Goal: Task Accomplishment & Management: Complete application form

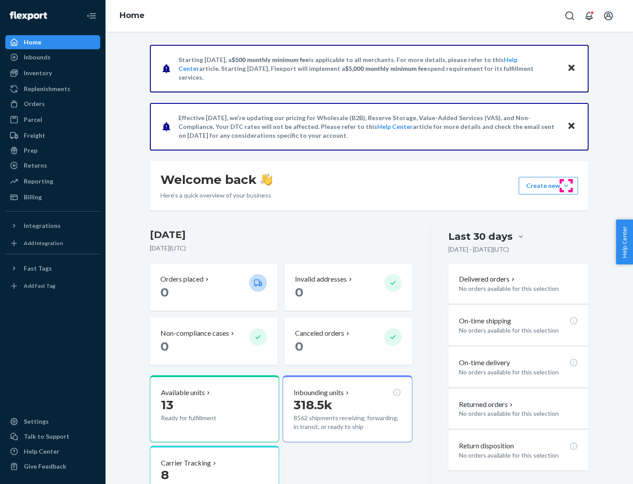
click at [566, 186] on button "Create new Create new inbound Create new order Create new product" at bounding box center [548, 186] width 59 height 18
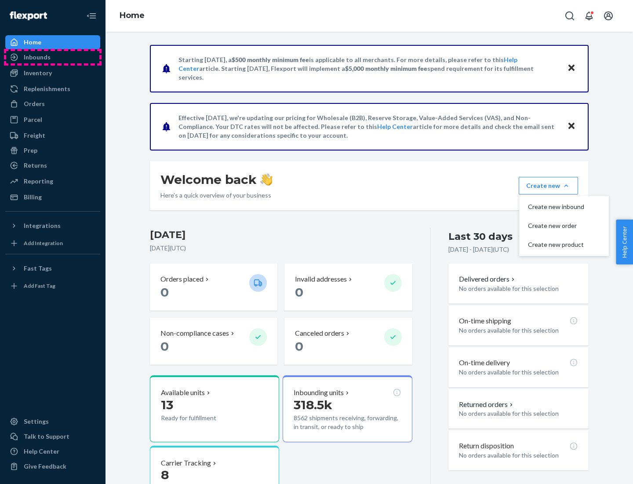
click at [53, 57] on div "Inbounds" at bounding box center [52, 57] width 93 height 12
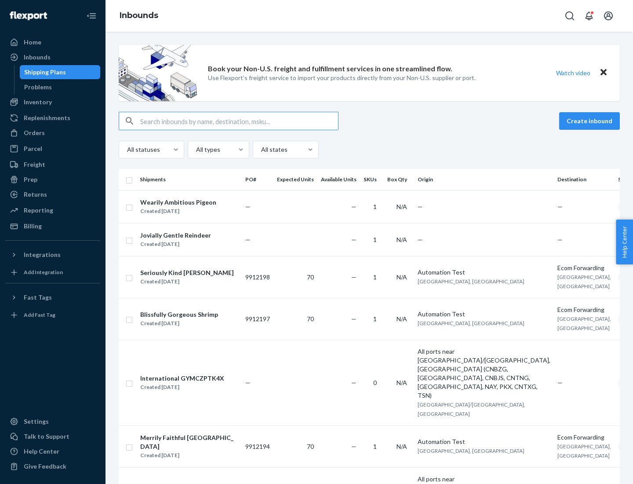
click at [591, 121] on button "Create inbound" at bounding box center [589, 121] width 61 height 18
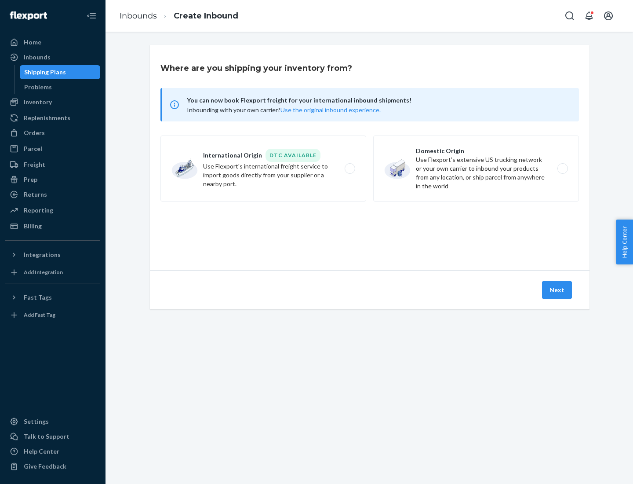
click at [476, 168] on label "Domestic Origin Use Flexport’s extensive US trucking network or your own carrie…" at bounding box center [476, 168] width 206 height 66
click at [562, 168] on input "Domestic Origin Use Flexport’s extensive US trucking network or your own carrie…" at bounding box center [565, 169] width 6 height 6
radio input "true"
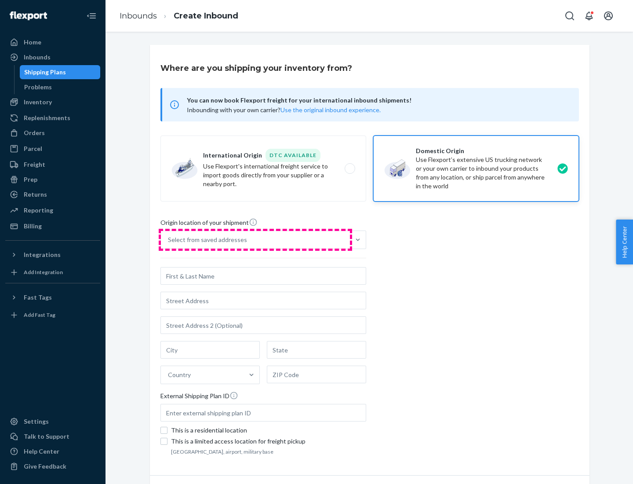
click at [255, 240] on div "Select from saved addresses" at bounding box center [255, 240] width 189 height 18
click at [169, 240] on input "Select from saved addresses" at bounding box center [168, 239] width 1 height 9
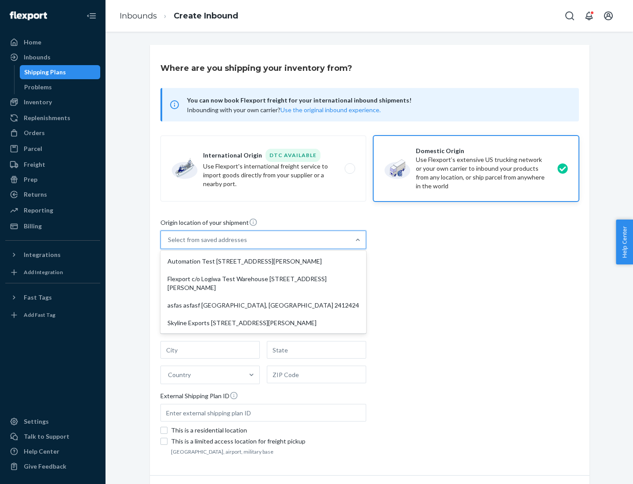
scroll to position [4, 0]
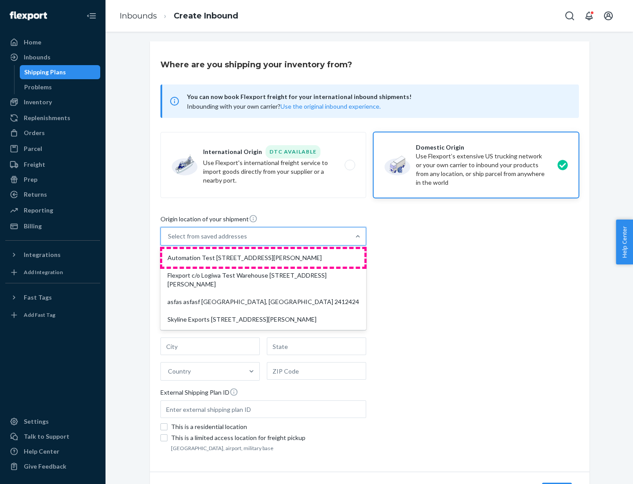
click at [263, 258] on div "Automation Test [STREET_ADDRESS][PERSON_NAME]" at bounding box center [263, 258] width 202 height 18
click at [169, 241] on input "option Automation Test [STREET_ADDRESS][PERSON_NAME] focused, 1 of 4. 4 results…" at bounding box center [168, 236] width 1 height 9
type input "Automation Test"
type input "9th Floor"
type input "[GEOGRAPHIC_DATA]"
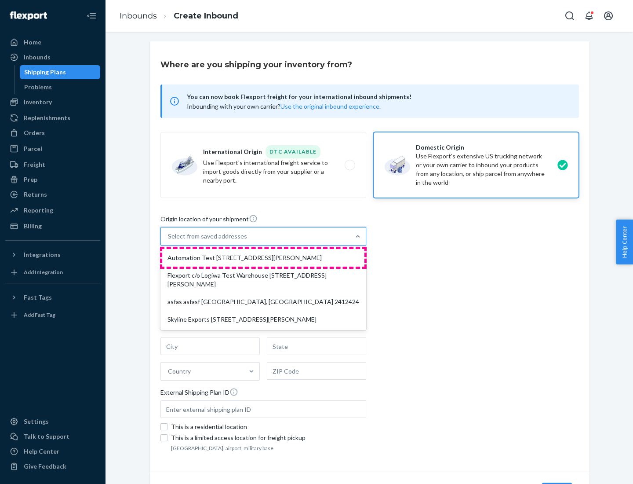
type input "CA"
type input "94104"
type input "[STREET_ADDRESS][PERSON_NAME]"
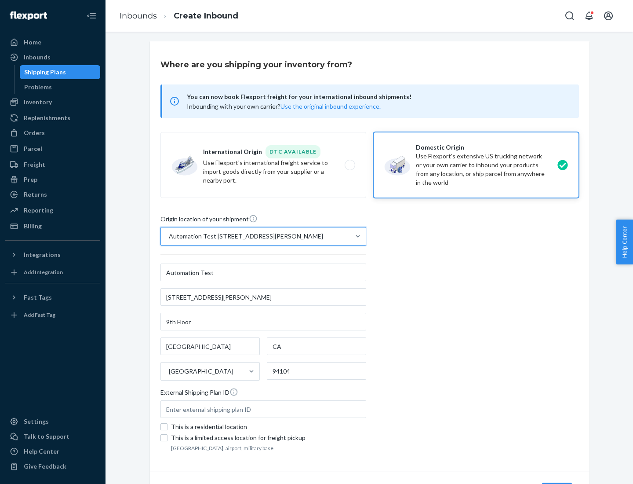
scroll to position [51, 0]
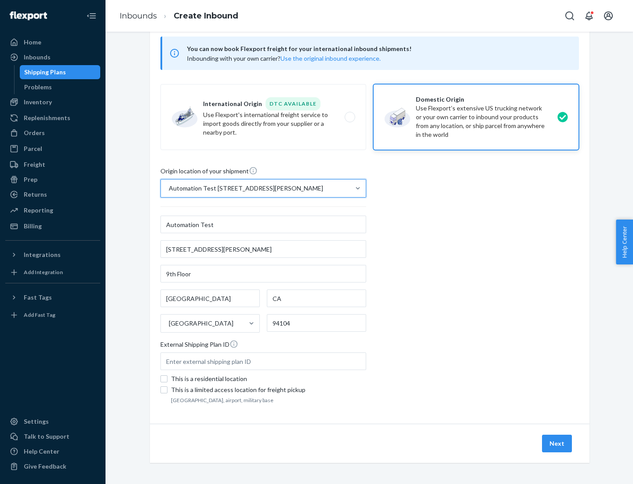
click at [558, 443] on button "Next" at bounding box center [557, 443] width 30 height 18
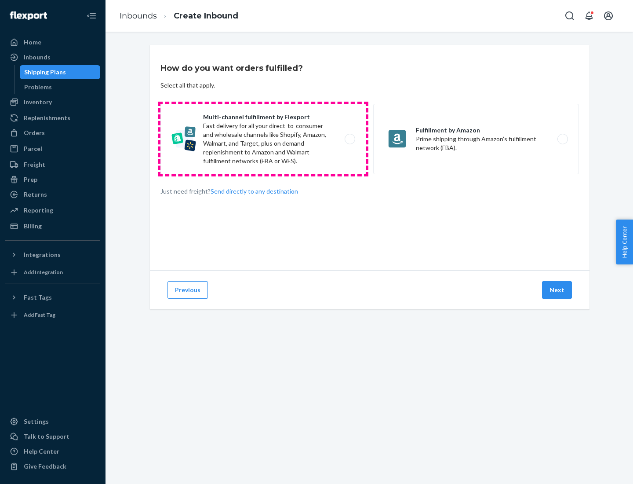
click at [263, 139] on label "Multi-channel fulfillment by Flexport Fast delivery for all your direct-to-cons…" at bounding box center [263, 139] width 206 height 70
click at [350, 139] on input "Multi-channel fulfillment by Flexport Fast delivery for all your direct-to-cons…" at bounding box center [353, 139] width 6 height 6
radio input "true"
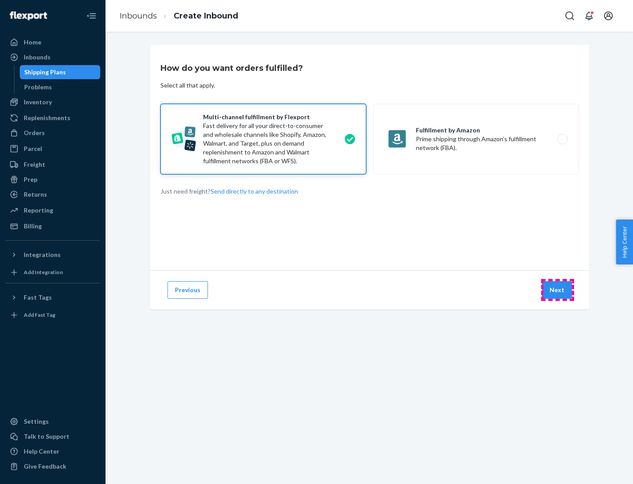
click at [558, 290] on button "Next" at bounding box center [557, 290] width 30 height 18
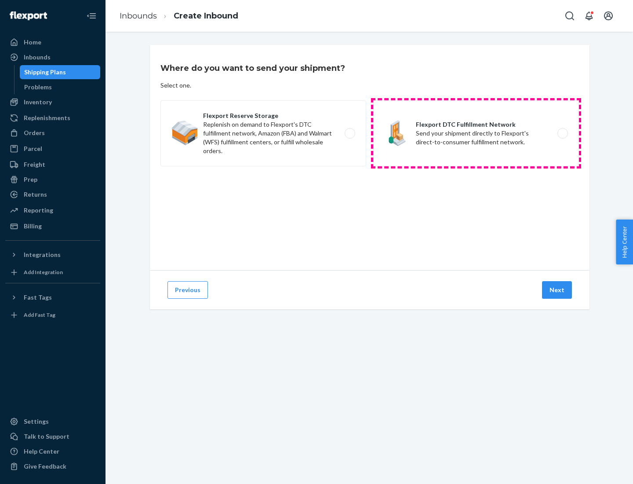
click at [476, 133] on label "Flexport DTC Fulfillment Network Send your shipment directly to Flexport's dire…" at bounding box center [476, 133] width 206 height 66
click at [562, 133] on input "Flexport DTC Fulfillment Network Send your shipment directly to Flexport's dire…" at bounding box center [565, 134] width 6 height 6
radio input "true"
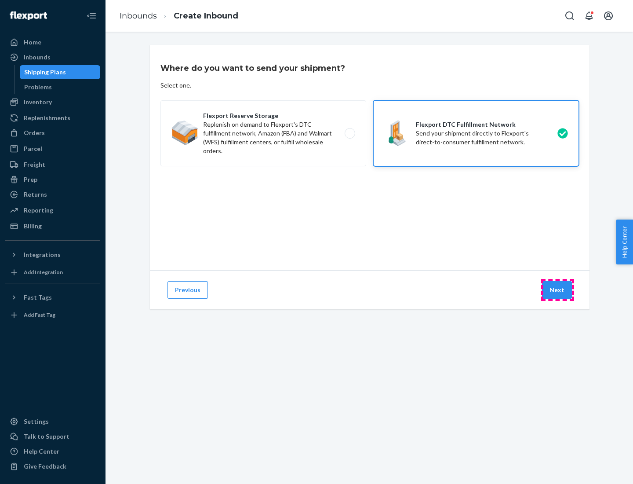
click at [558, 290] on button "Next" at bounding box center [557, 290] width 30 height 18
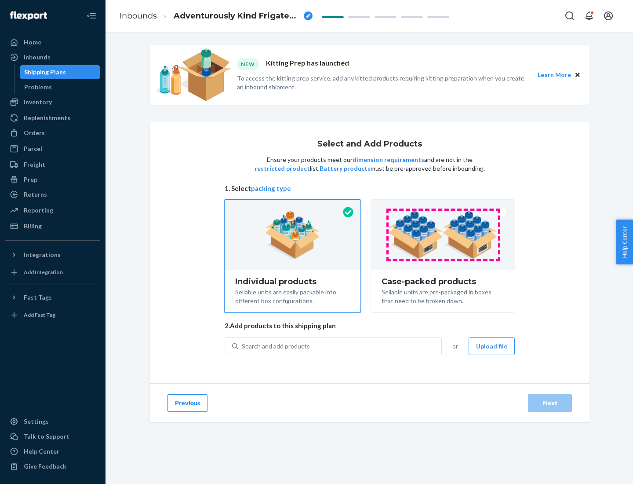
click at [443, 235] on img at bounding box center [442, 235] width 109 height 48
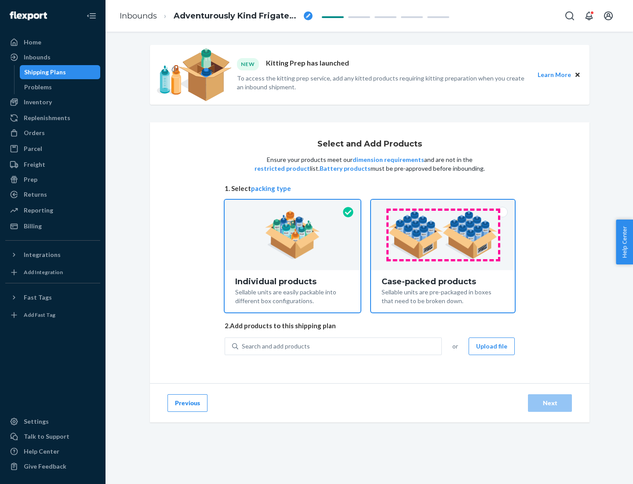
click at [443, 205] on input "Case-packed products Sellable units are pre-packaged in boxes that need to be b…" at bounding box center [443, 203] width 6 height 6
radio input "true"
radio input "false"
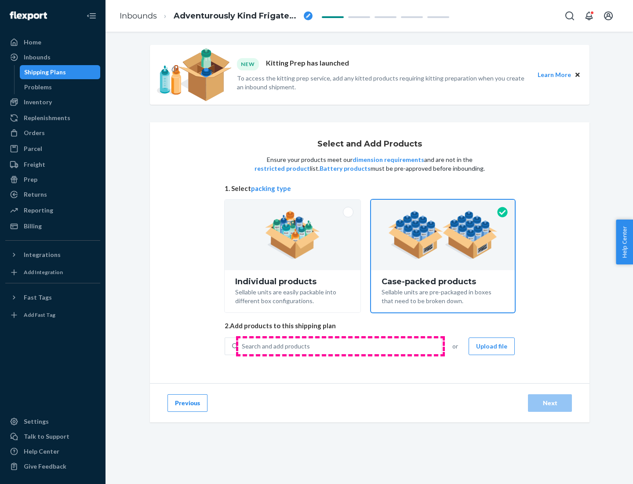
click at [340, 346] on div "Search and add products" at bounding box center [339, 346] width 203 height 16
click at [243, 346] on input "Search and add products" at bounding box center [242, 346] width 1 height 9
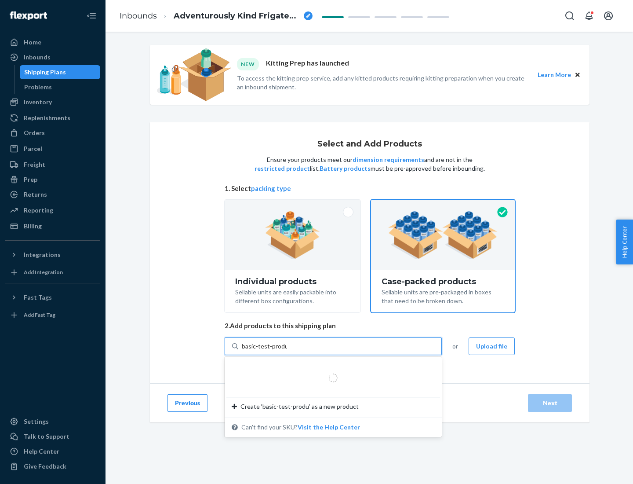
type input "basic-test-product-1"
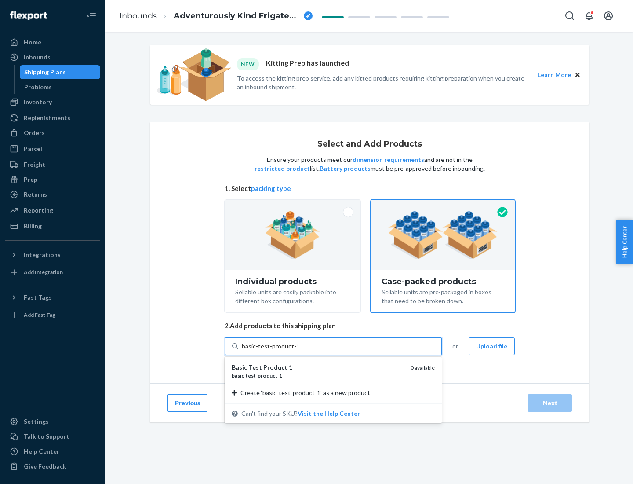
click at [318, 375] on div "basic - test - product - 1" at bounding box center [318, 375] width 172 height 7
click at [298, 350] on input "basic-test-product-1" at bounding box center [270, 346] width 56 height 9
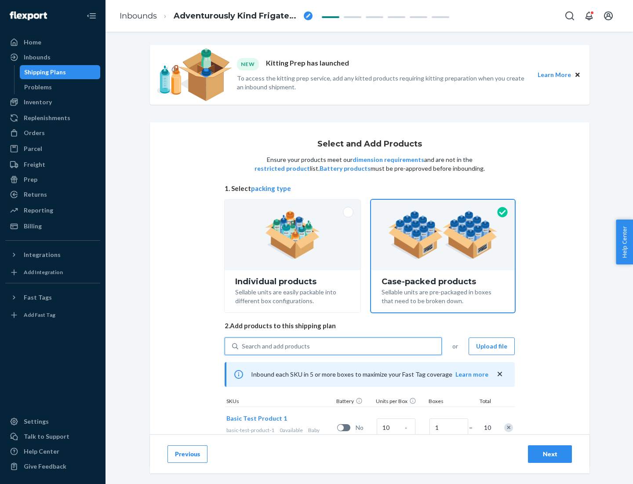
scroll to position [32, 0]
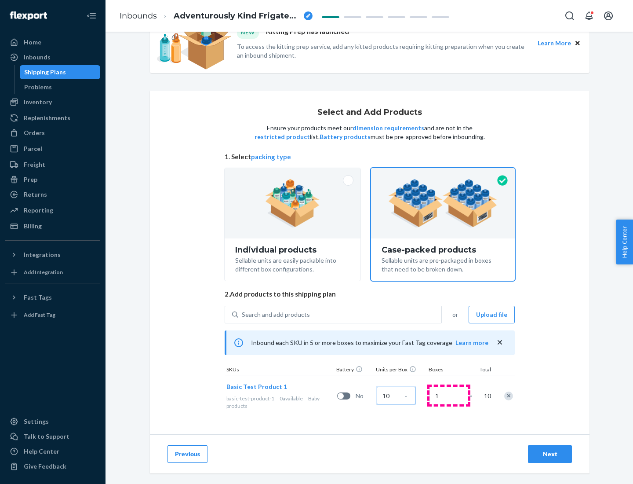
type input "10"
type input "7"
click at [550, 454] on div "Next" at bounding box center [550, 453] width 29 height 9
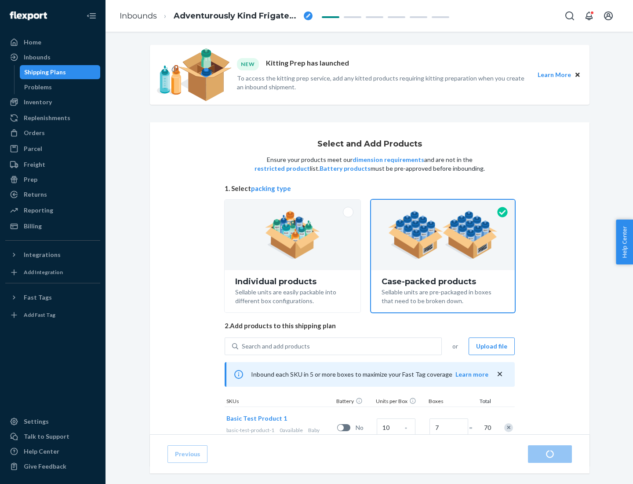
radio input "true"
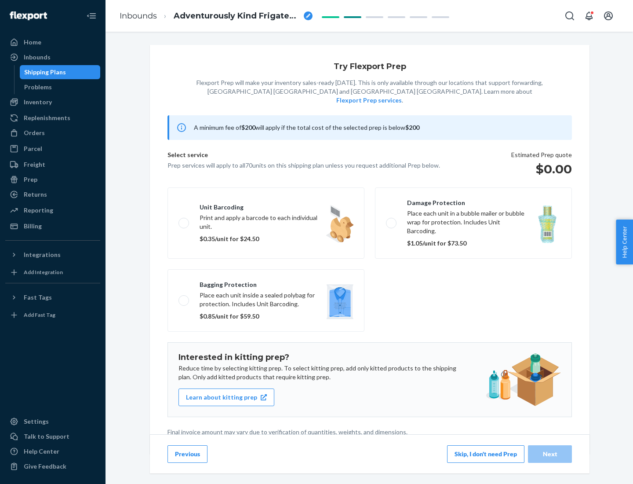
scroll to position [2, 0]
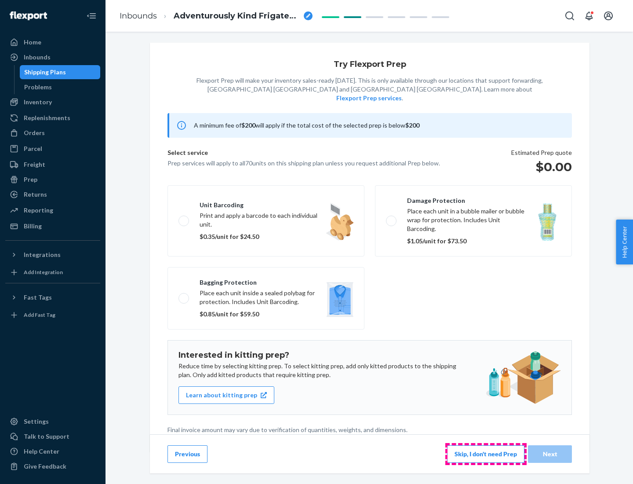
click at [486, 453] on button "Skip, I don't need Prep" at bounding box center [485, 454] width 77 height 18
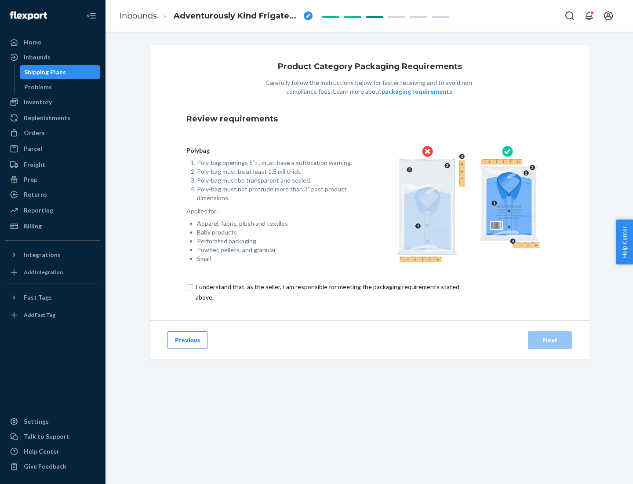
click at [327, 292] on input "checkbox" at bounding box center [332, 291] width 292 height 21
checkbox input "true"
click at [550, 339] on div "Next" at bounding box center [550, 339] width 29 height 9
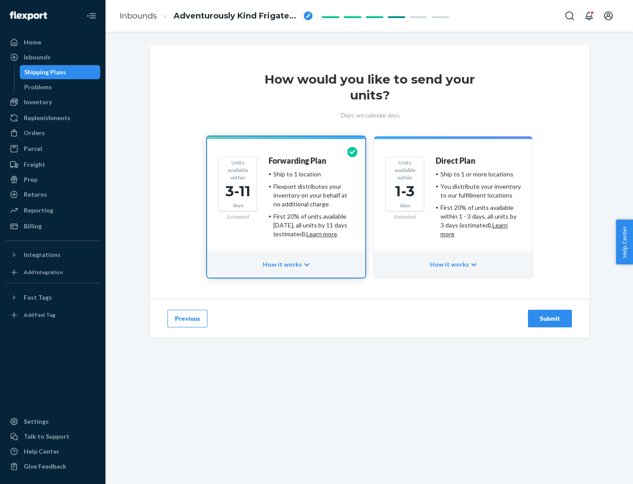
click at [453, 201] on ul "Ship to 1 or more locations You distribute your inventory to our fulfillment lo…" at bounding box center [478, 204] width 85 height 69
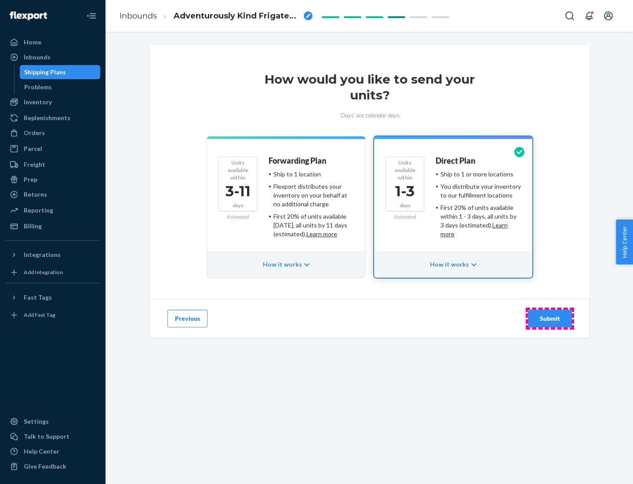
click at [550, 318] on div "Submit" at bounding box center [550, 318] width 29 height 9
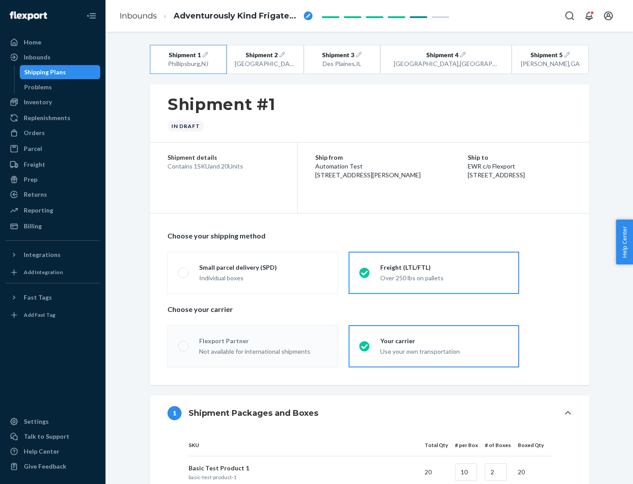
radio input "true"
radio input "false"
radio input "true"
radio input "false"
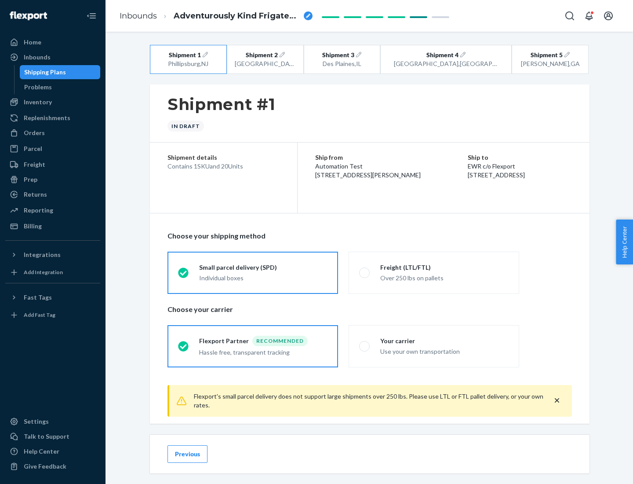
scroll to position [10, 0]
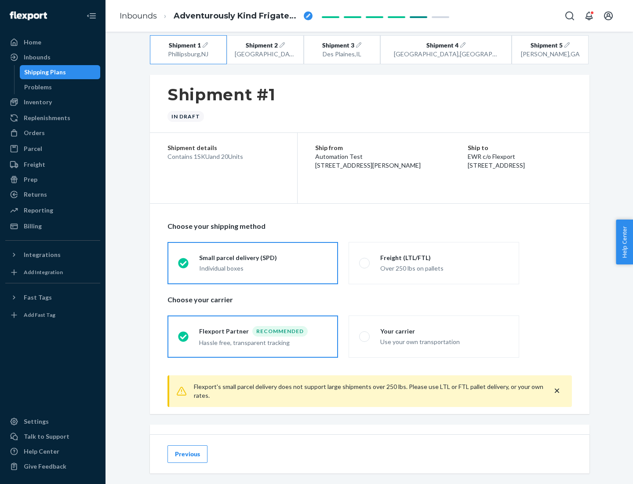
click at [445, 257] on div "Freight (LTL/FTL)" at bounding box center [444, 257] width 128 height 9
click at [365, 260] on input "Freight (LTL/FTL) Over 250 lbs on pallets" at bounding box center [362, 263] width 6 height 6
radio input "true"
radio input "false"
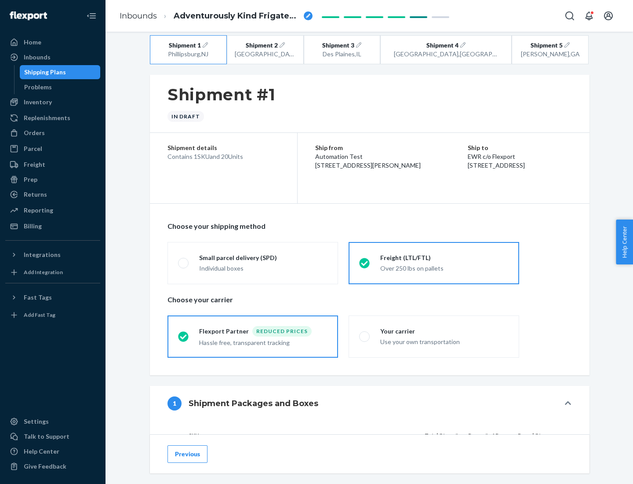
scroll to position [83, 0]
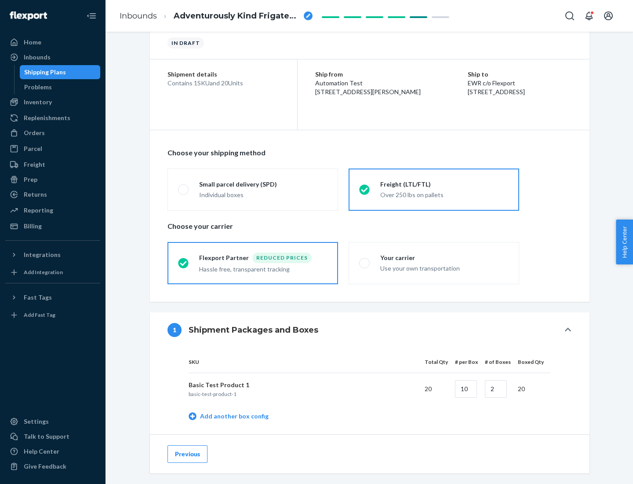
click at [445, 257] on div "Your carrier" at bounding box center [444, 257] width 128 height 9
click at [365, 260] on input "Your carrier Use your own transportation" at bounding box center [362, 263] width 6 height 6
radio input "true"
radio input "false"
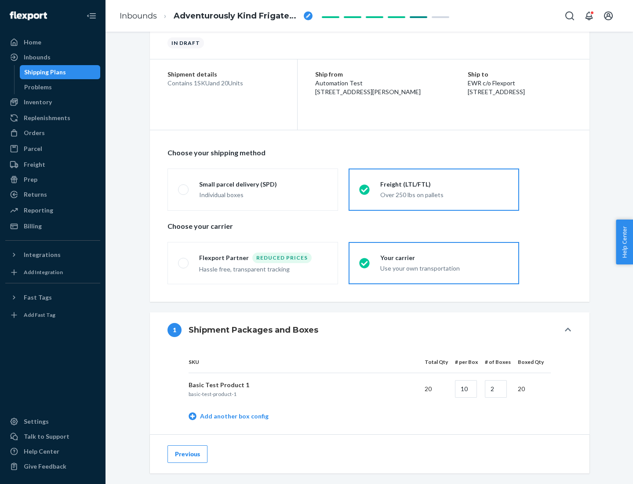
scroll to position [278, 0]
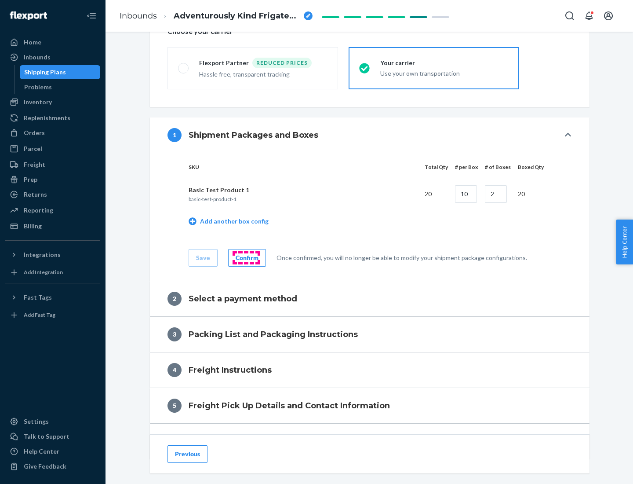
click at [246, 257] on div "Confirm" at bounding box center [247, 257] width 23 height 9
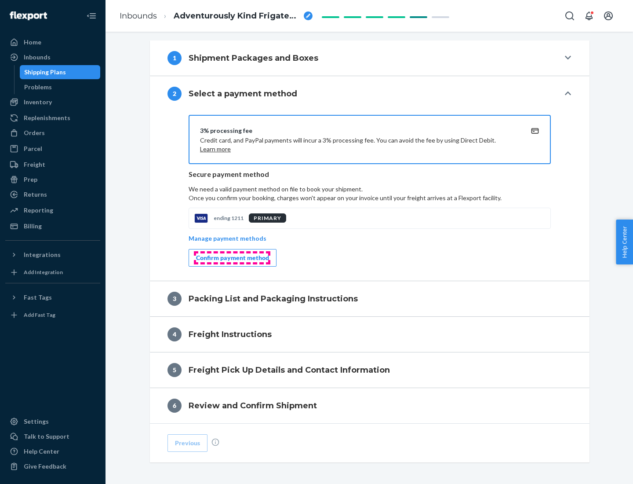
click at [232, 258] on div "Confirm payment method" at bounding box center [232, 257] width 73 height 9
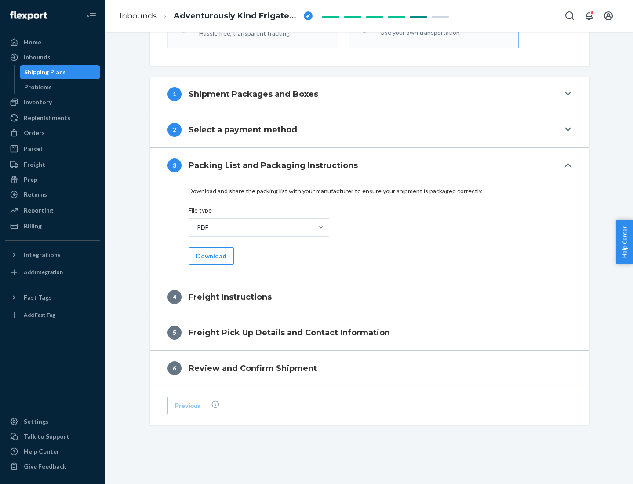
scroll to position [317, 0]
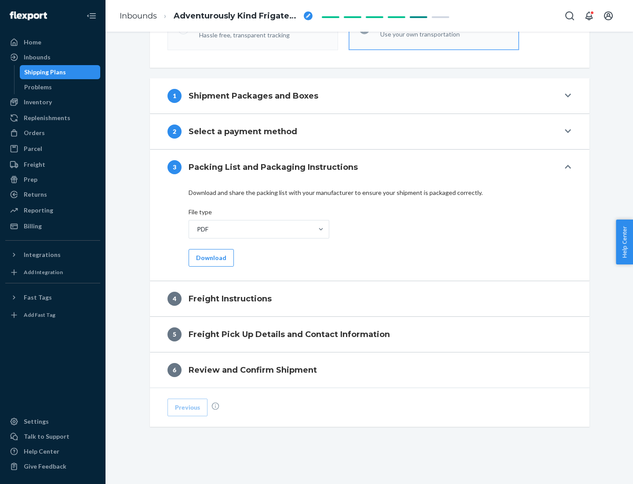
click at [210, 257] on button "Download" at bounding box center [211, 258] width 45 height 18
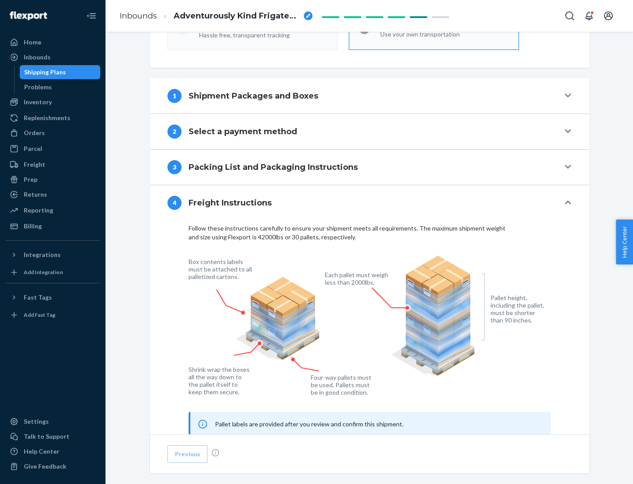
scroll to position [532, 0]
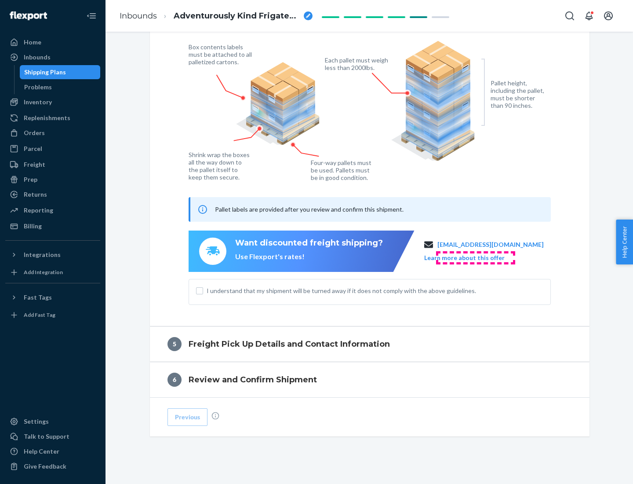
click at [475, 257] on button "Learn more about this offer" at bounding box center [464, 257] width 80 height 9
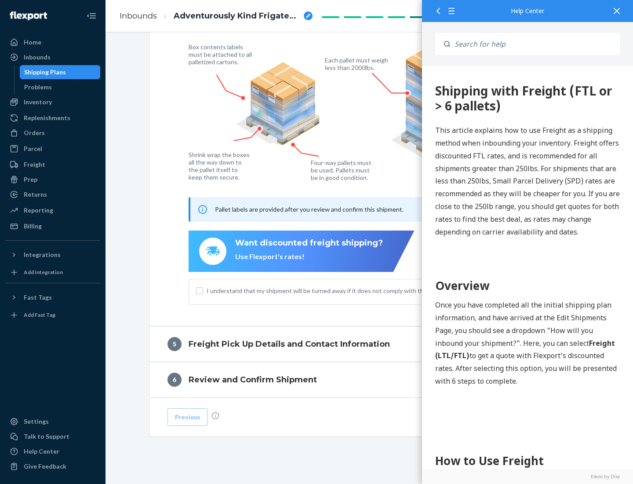
scroll to position [0, 0]
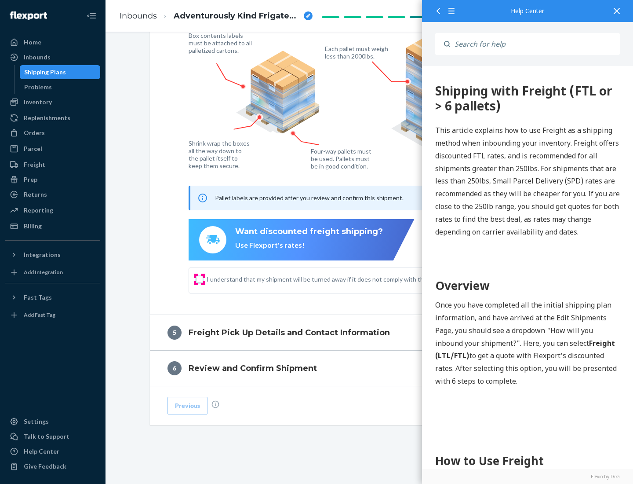
click at [200, 279] on input "I understand that my shipment will be turned away if it does not comply with th…" at bounding box center [199, 279] width 7 height 7
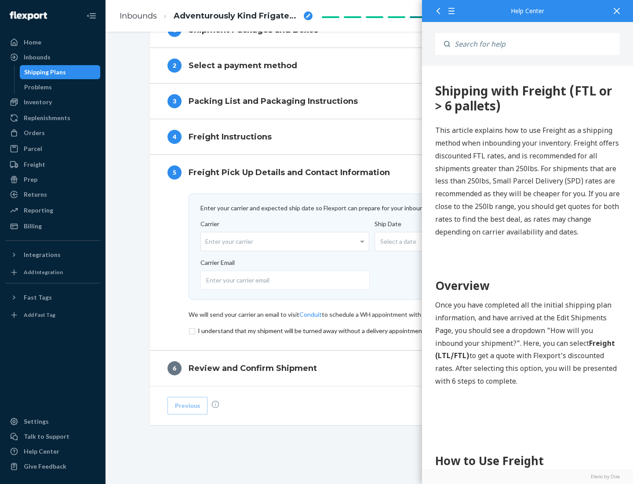
scroll to position [383, 0]
click at [370, 330] on input "checkbox" at bounding box center [370, 330] width 362 height 11
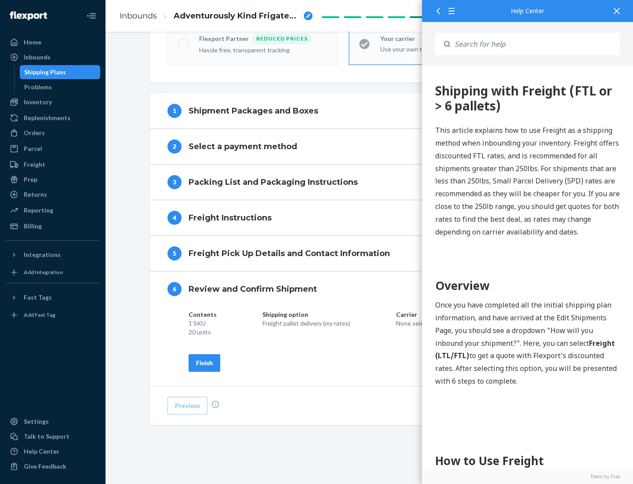
scroll to position [302, 0]
click at [204, 362] on div "Finish" at bounding box center [204, 362] width 17 height 9
